Goal: Information Seeking & Learning: Check status

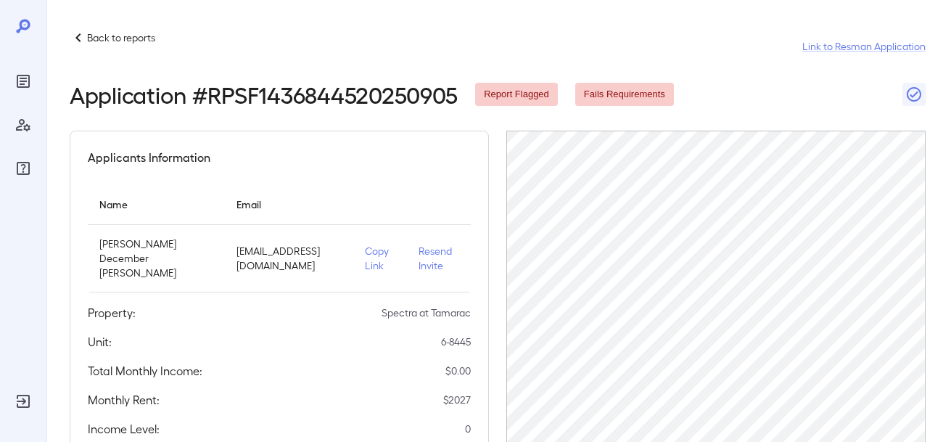
click at [79, 36] on icon at bounding box center [78, 37] width 17 height 17
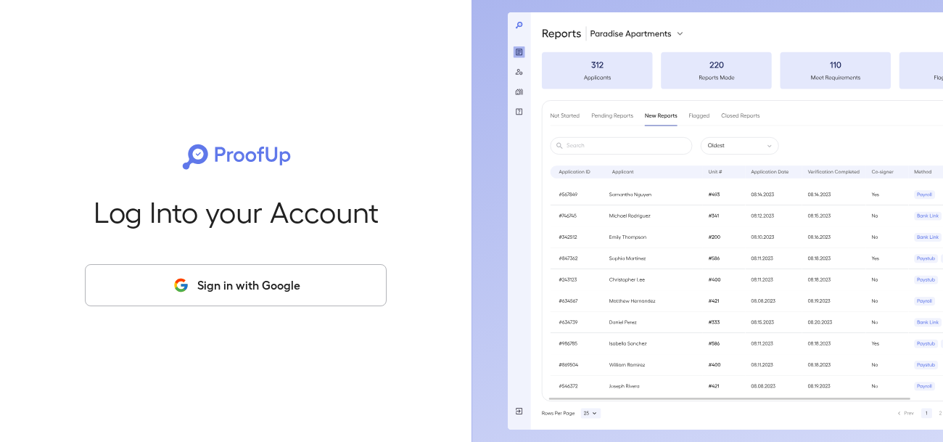
click at [247, 286] on button "Sign in with Google" at bounding box center [236, 285] width 302 height 42
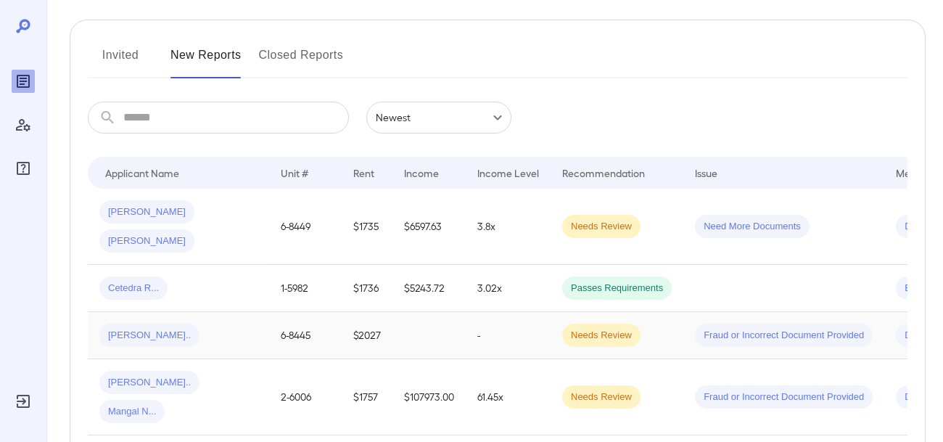
scroll to position [171, 0]
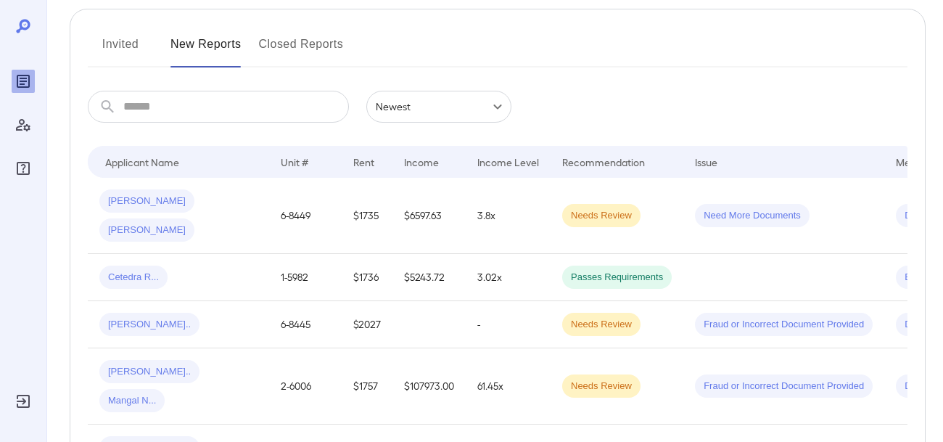
drag, startPoint x: 127, startPoint y: 295, endPoint x: 134, endPoint y: 296, distance: 7.3
click at [128, 318] on span "[PERSON_NAME].." at bounding box center [149, 325] width 100 height 14
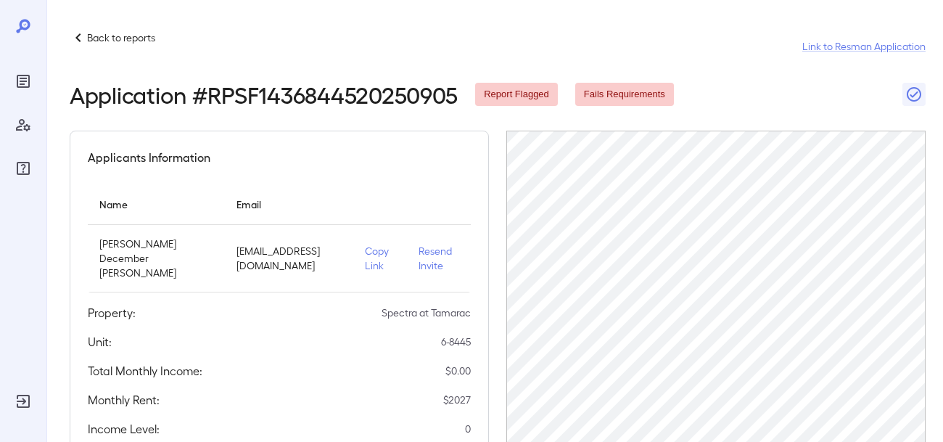
click at [85, 41] on icon at bounding box center [78, 37] width 17 height 17
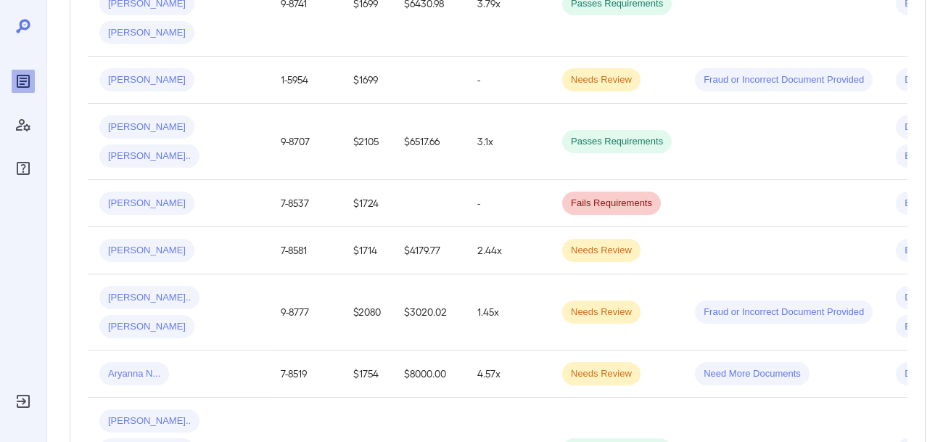
scroll to position [1276, 0]
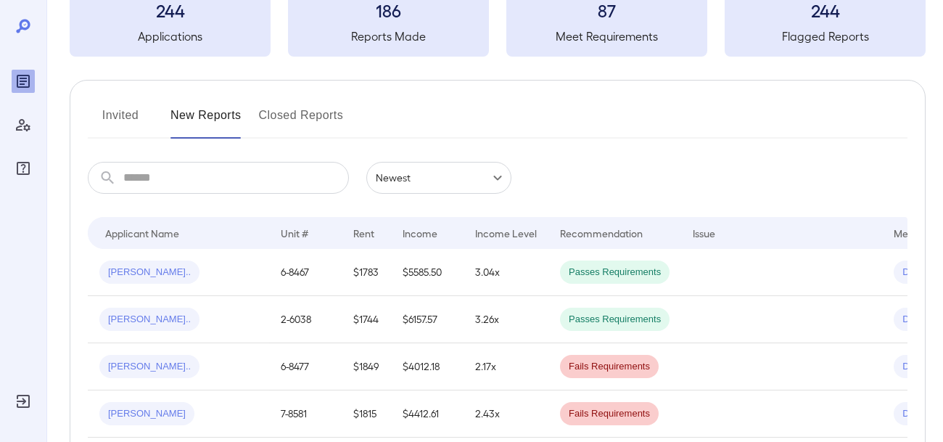
scroll to position [89, 0]
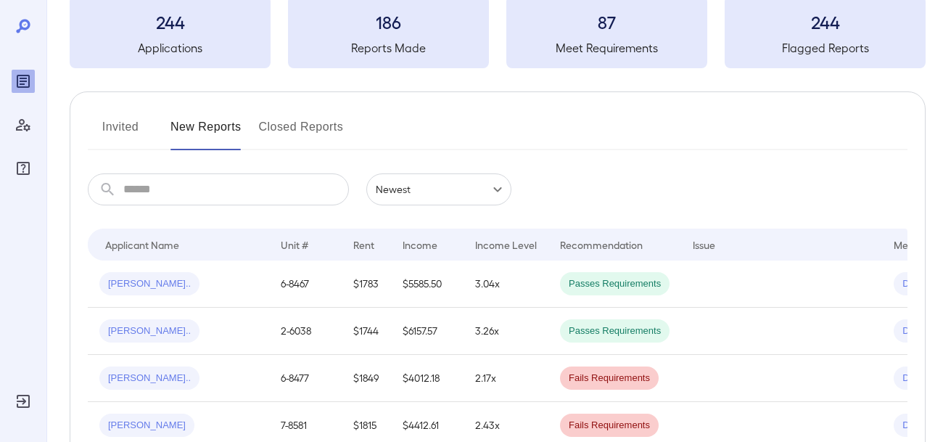
click at [268, 132] on button "Closed Reports" at bounding box center [301, 132] width 85 height 35
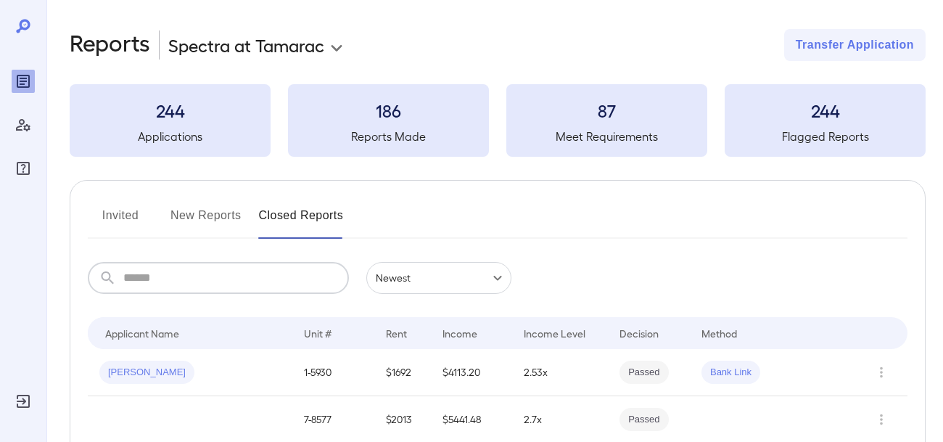
click at [216, 284] on input "text" at bounding box center [236, 278] width 226 height 32
click at [197, 220] on button "New Reports" at bounding box center [206, 221] width 71 height 35
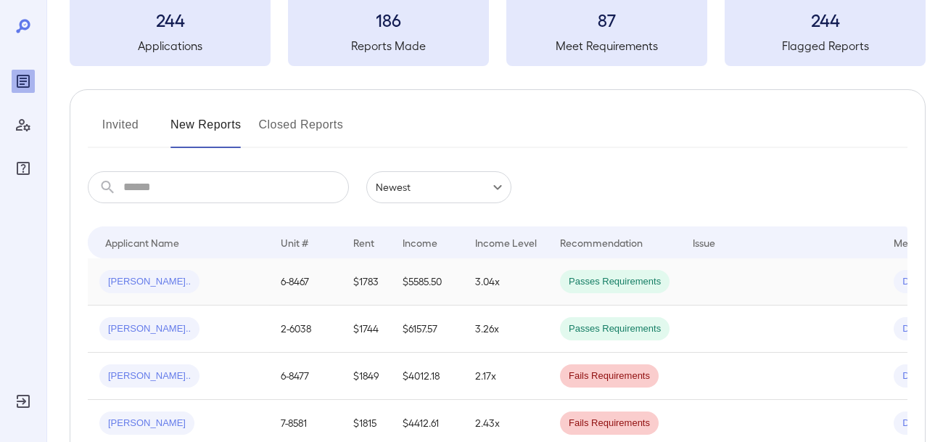
scroll to position [67, 0]
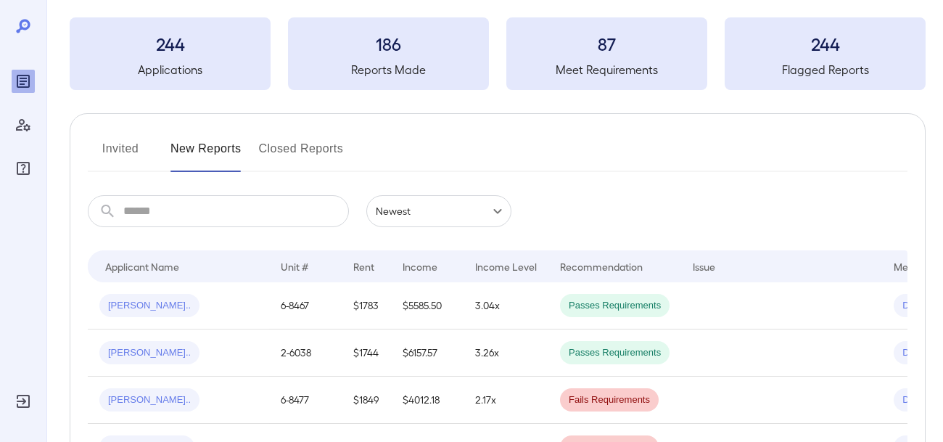
click at [104, 149] on button "Invited" at bounding box center [120, 154] width 65 height 35
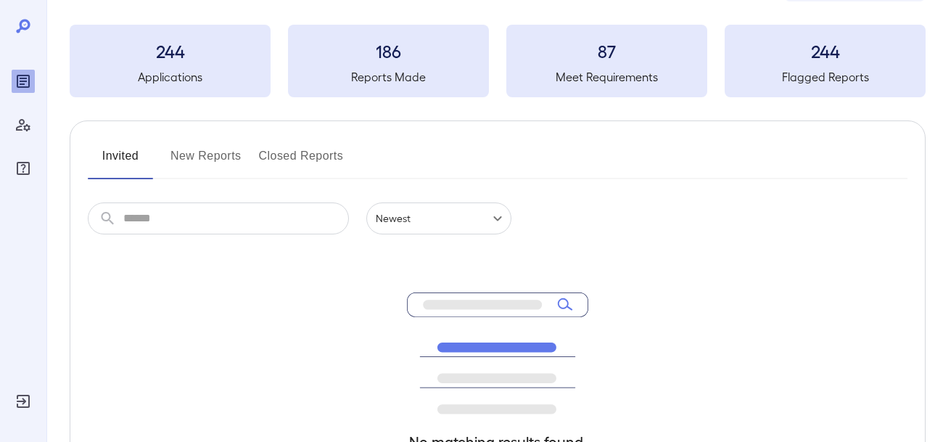
scroll to position [54, 0]
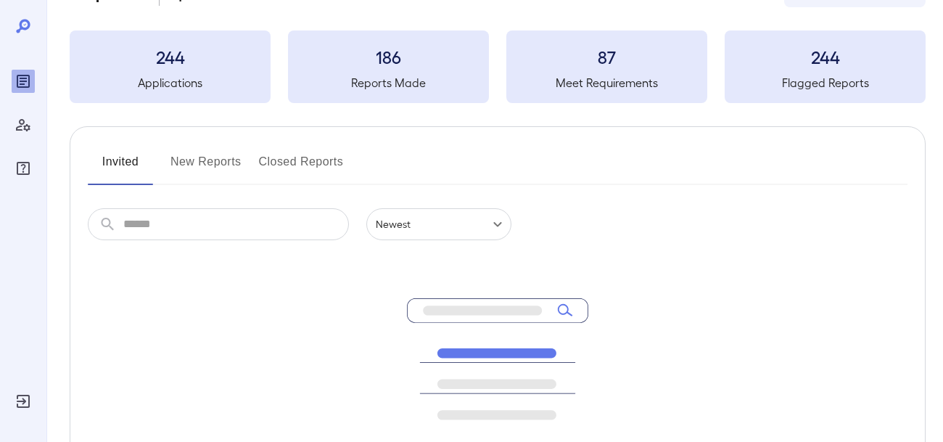
click at [178, 157] on button "New Reports" at bounding box center [206, 167] width 71 height 35
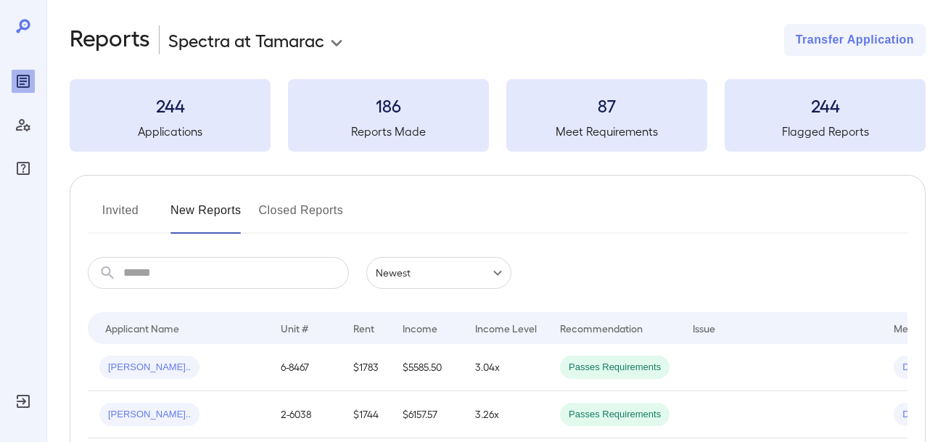
scroll to position [7, 0]
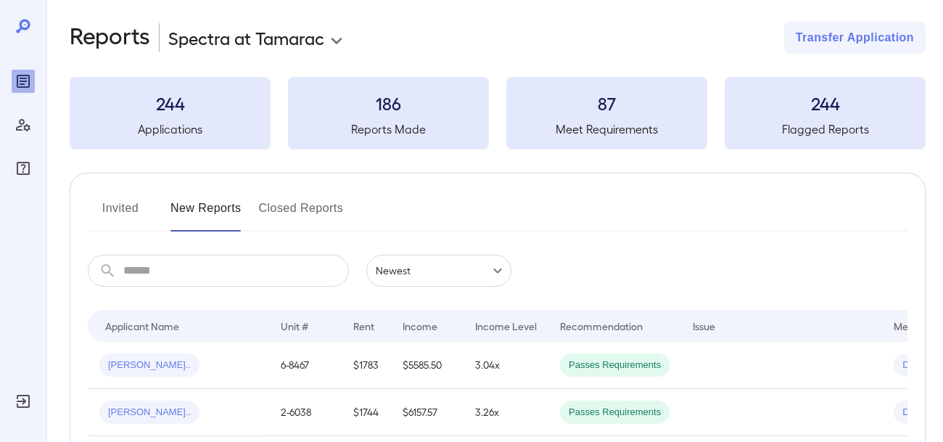
click at [420, 279] on body "**********" at bounding box center [471, 214] width 943 height 442
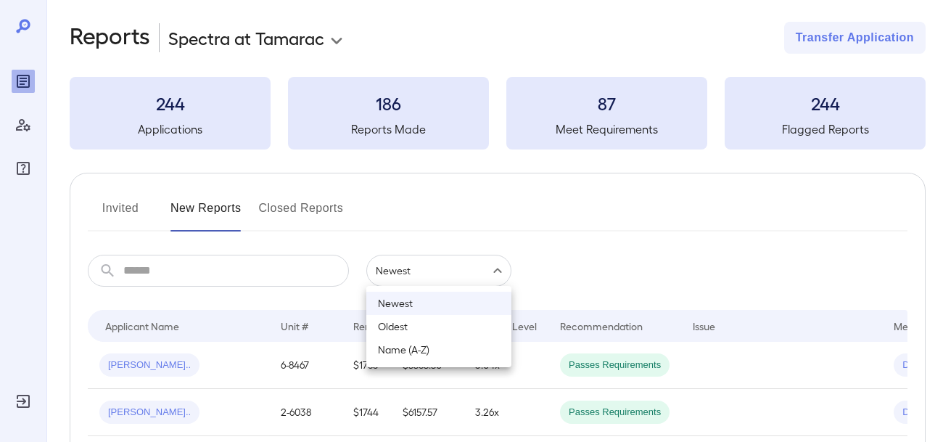
click at [462, 228] on div at bounding box center [471, 221] width 943 height 442
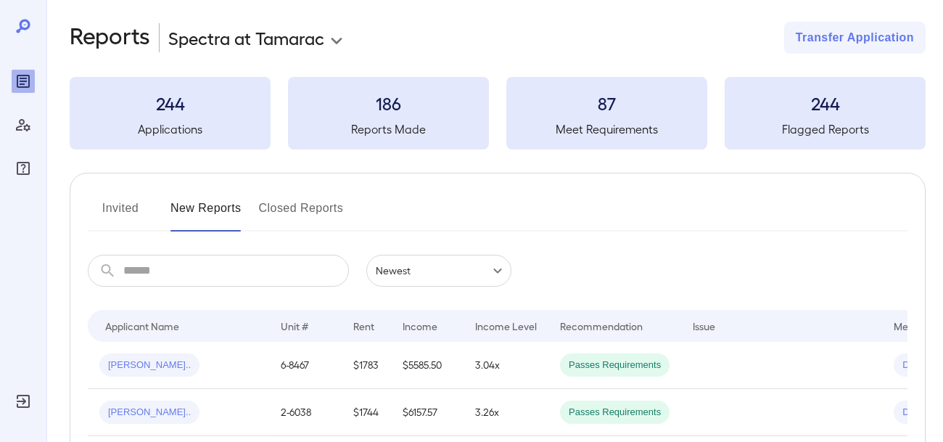
click at [285, 211] on button "Closed Reports" at bounding box center [301, 214] width 85 height 35
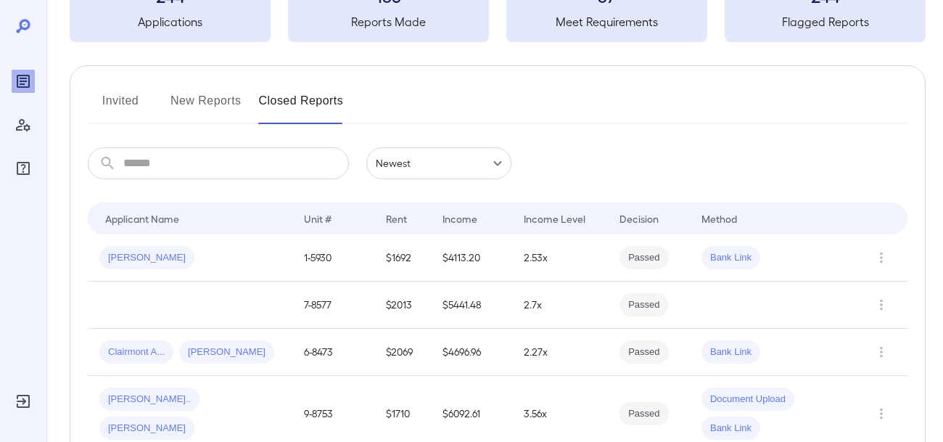
scroll to position [115, 0]
click at [107, 94] on button "Invited" at bounding box center [120, 106] width 65 height 35
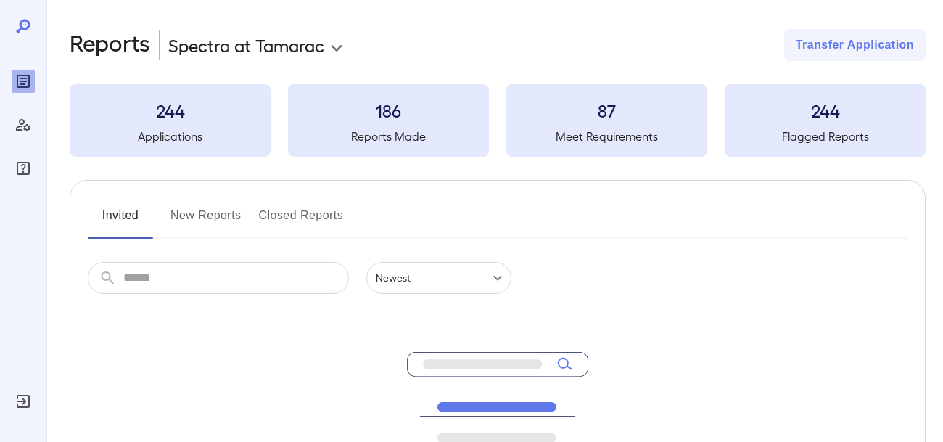
click at [104, 231] on button "Invited" at bounding box center [120, 221] width 65 height 35
click at [141, 225] on button "Invited" at bounding box center [120, 221] width 65 height 35
click at [103, 210] on button "Invited" at bounding box center [120, 221] width 65 height 35
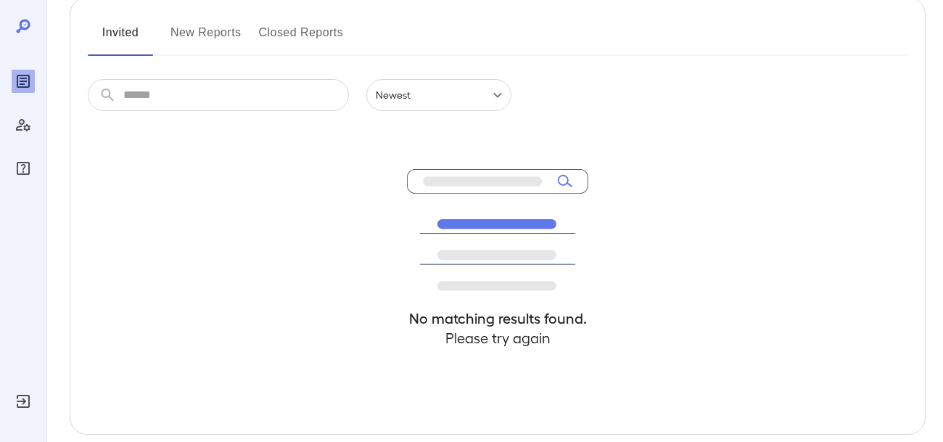
scroll to position [175, 0]
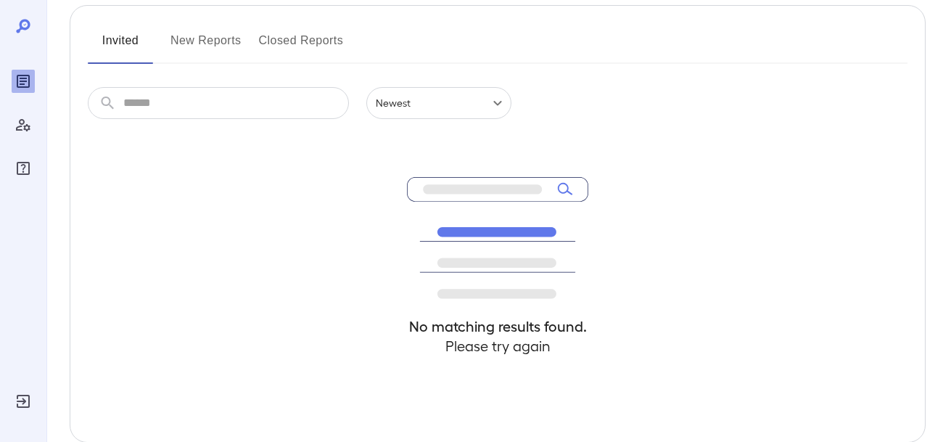
click at [202, 38] on button "New Reports" at bounding box center [206, 46] width 71 height 35
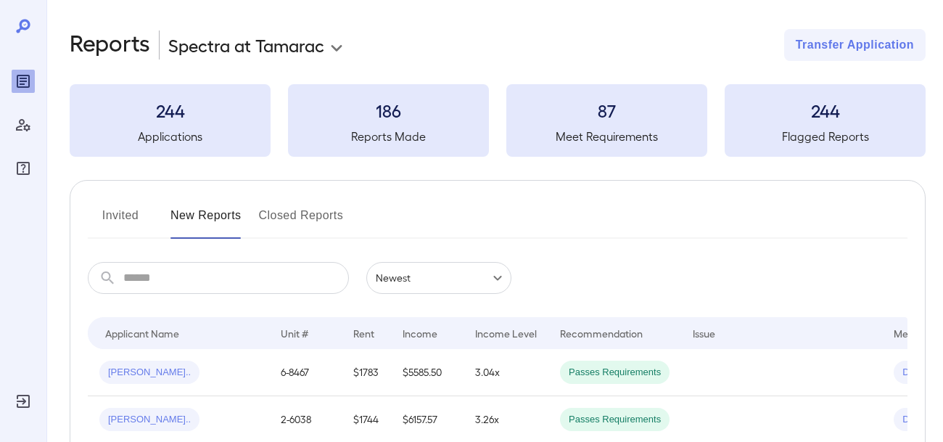
click at [114, 218] on button "Invited" at bounding box center [120, 221] width 65 height 35
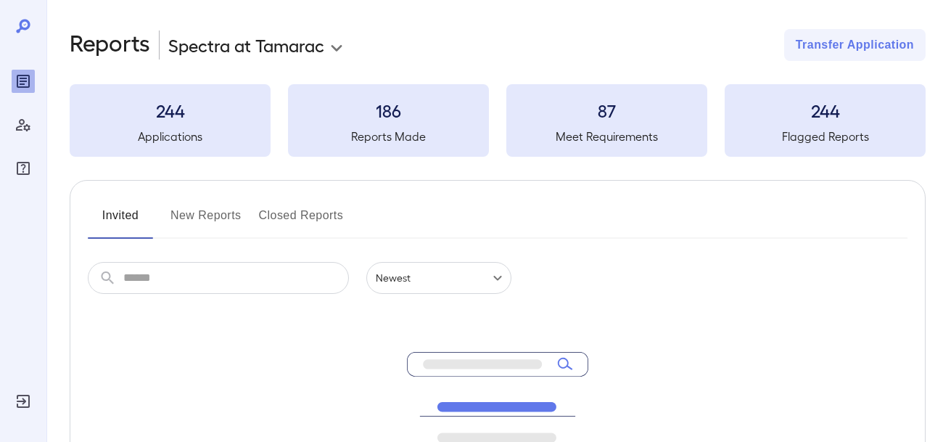
click at [24, 23] on icon at bounding box center [23, 25] width 17 height 17
click at [24, 25] on icon at bounding box center [24, 25] width 3 height 2
click at [210, 218] on button "New Reports" at bounding box center [206, 221] width 71 height 35
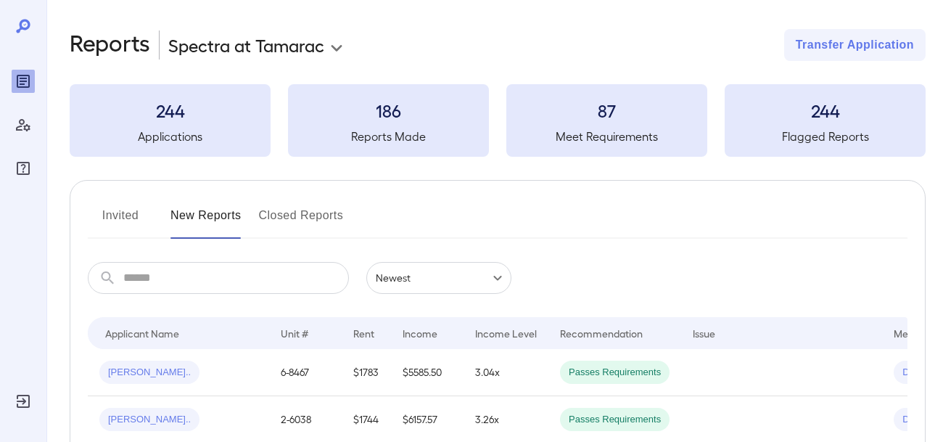
click at [267, 208] on button "Closed Reports" at bounding box center [301, 221] width 85 height 35
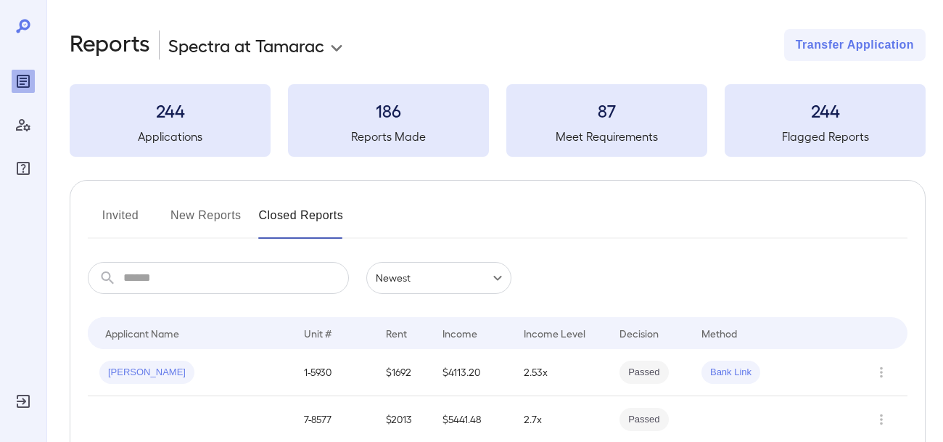
click at [185, 213] on button "New Reports" at bounding box center [206, 221] width 71 height 35
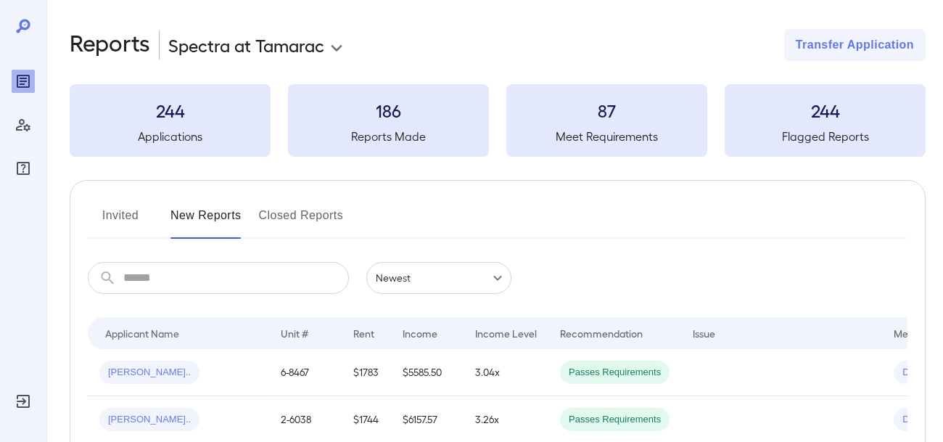
click at [99, 229] on button "Invited" at bounding box center [120, 221] width 65 height 35
